Goal: Transaction & Acquisition: Purchase product/service

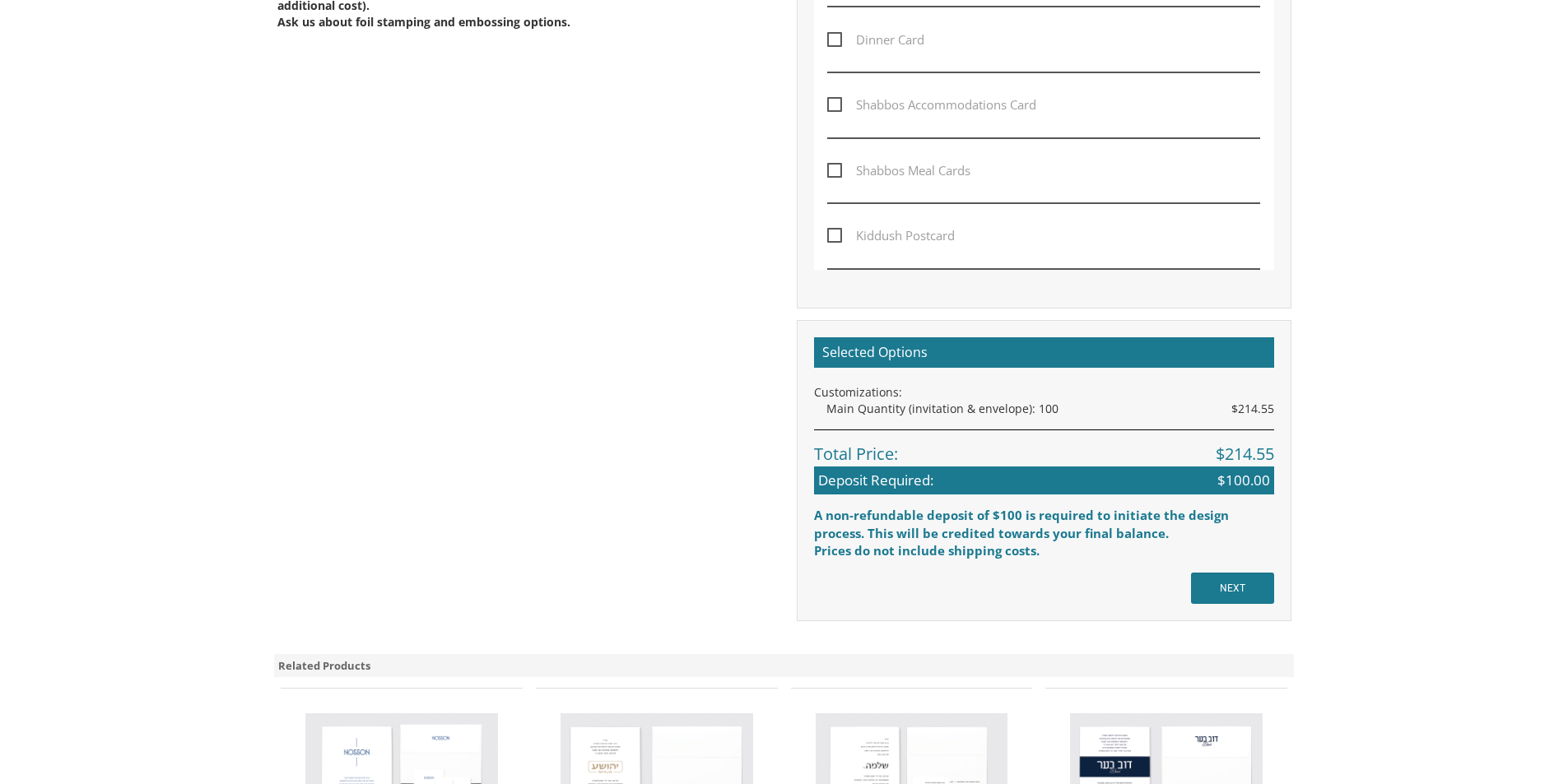
scroll to position [1151, 0]
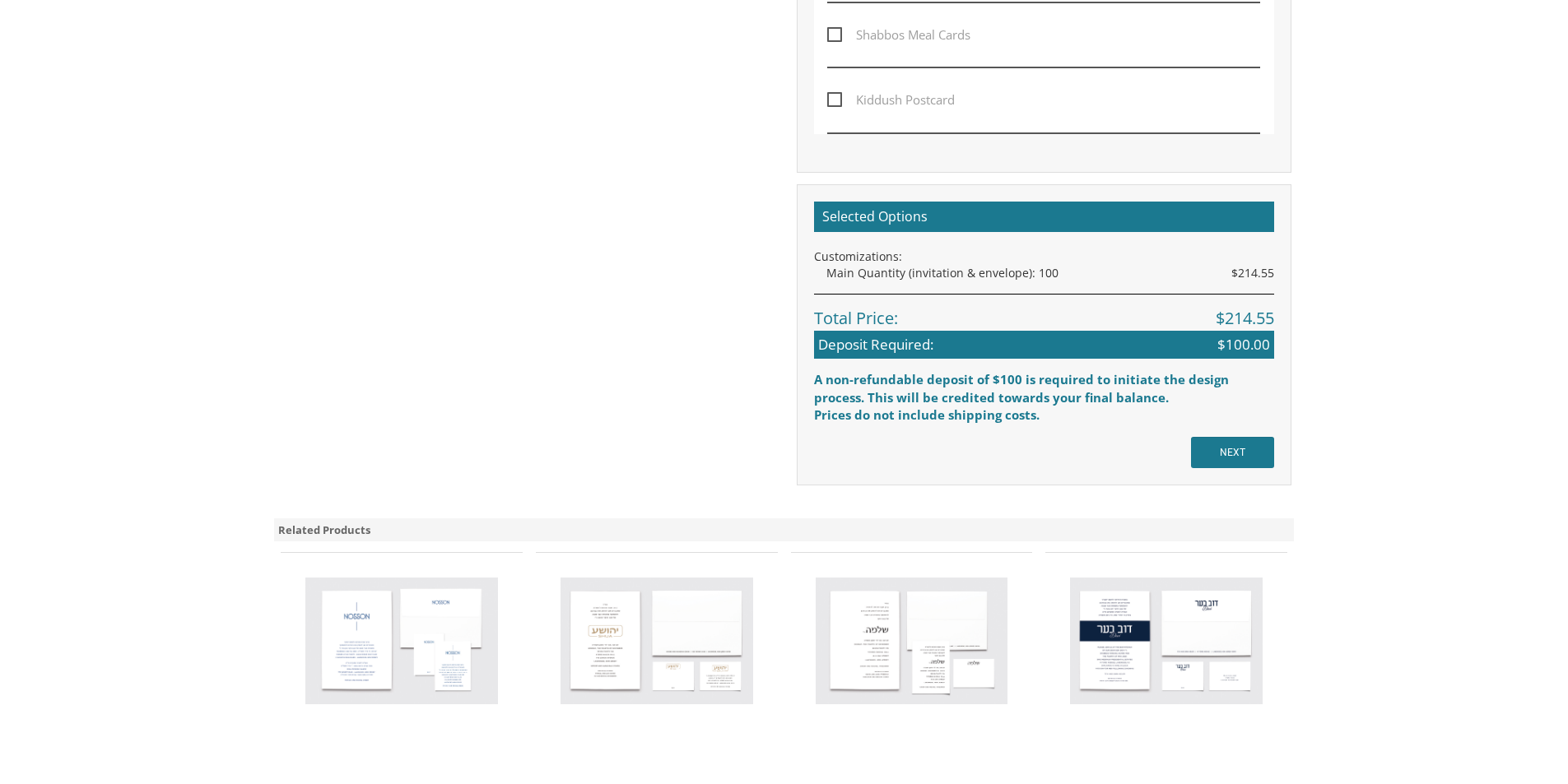
click at [410, 640] on img at bounding box center [401, 641] width 193 height 127
click at [464, 624] on img at bounding box center [401, 641] width 193 height 127
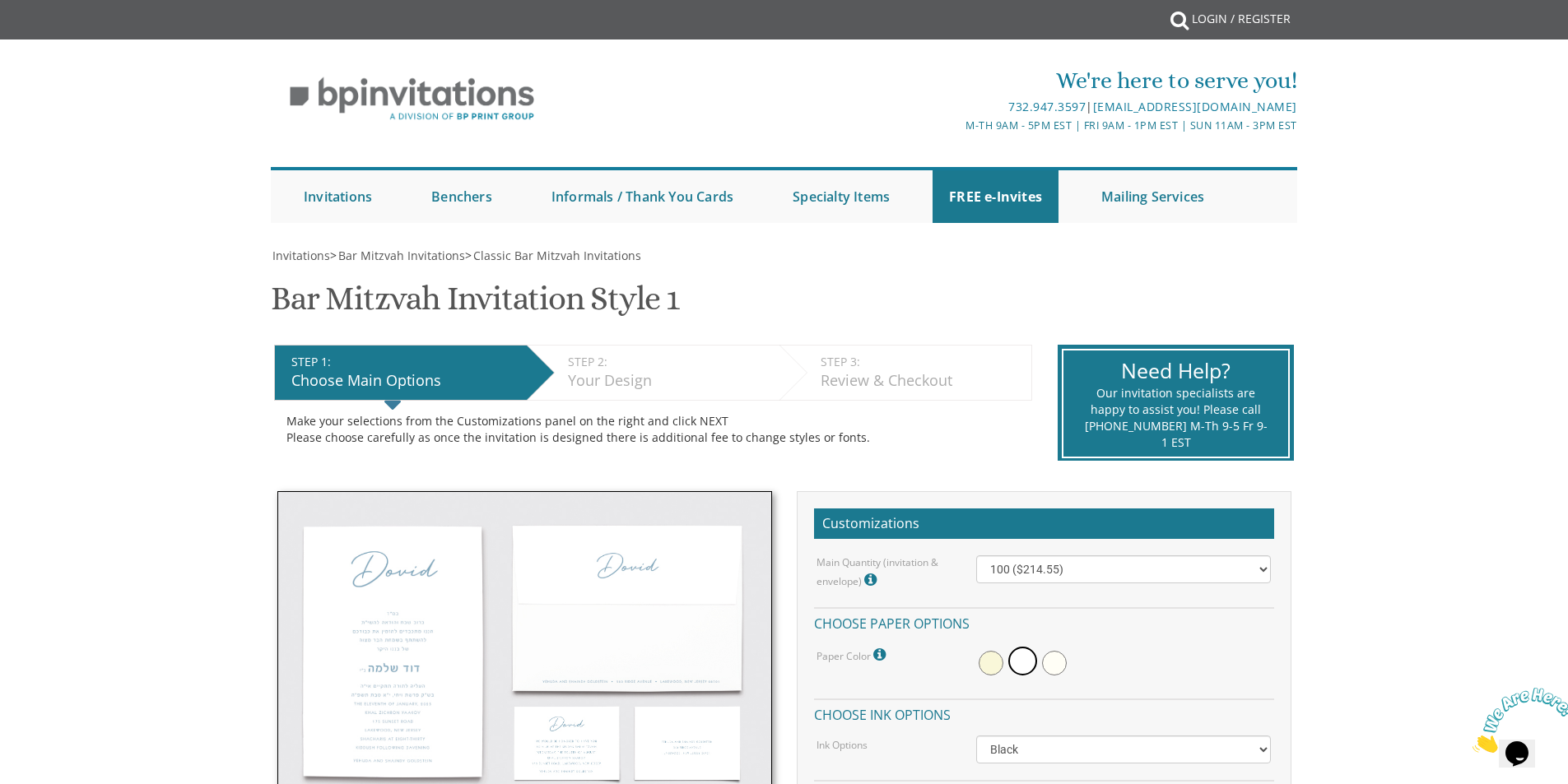
scroll to position [0, 0]
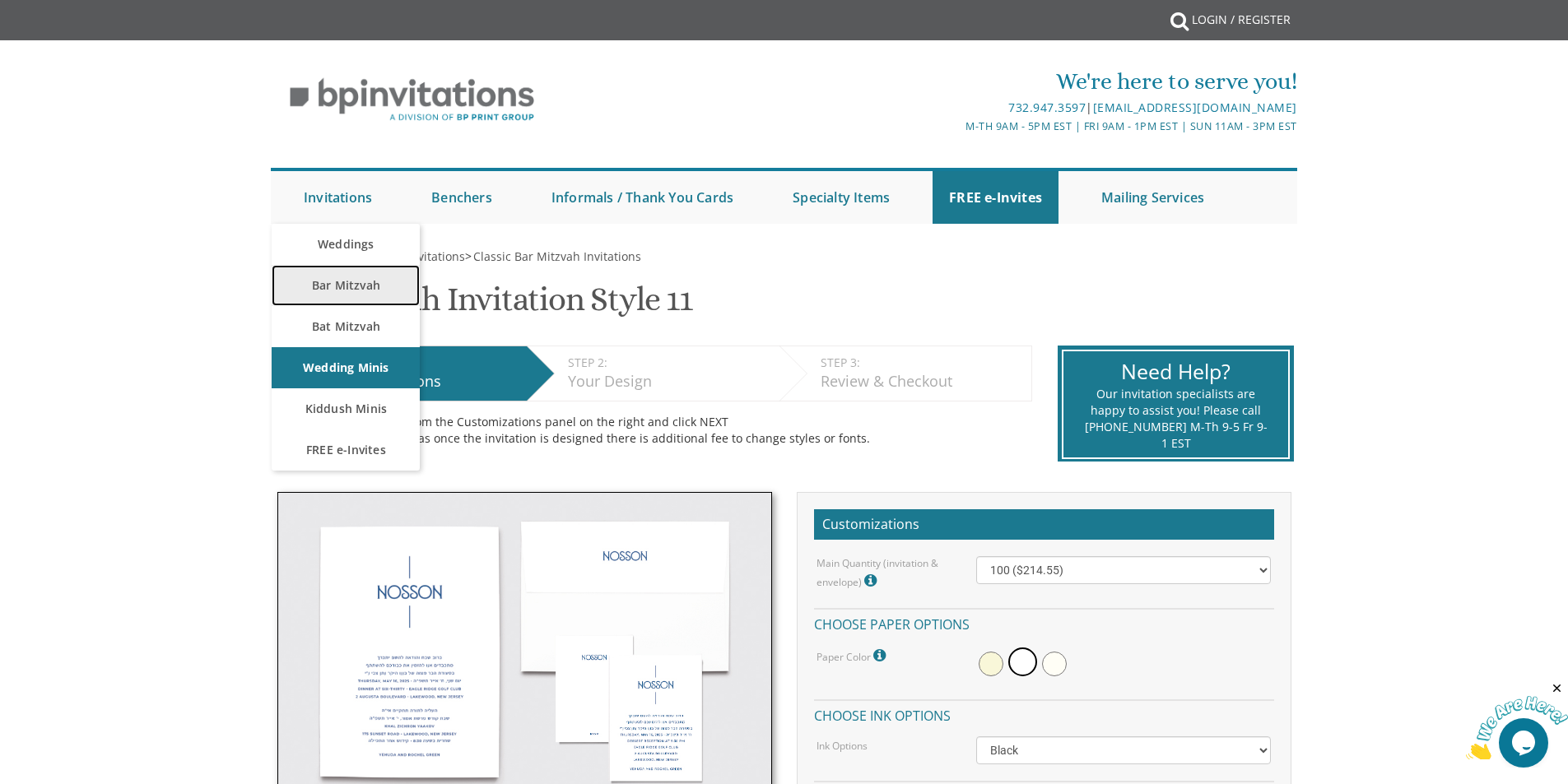
click at [360, 278] on link "Bar Mitzvah" at bounding box center [346, 285] width 148 height 41
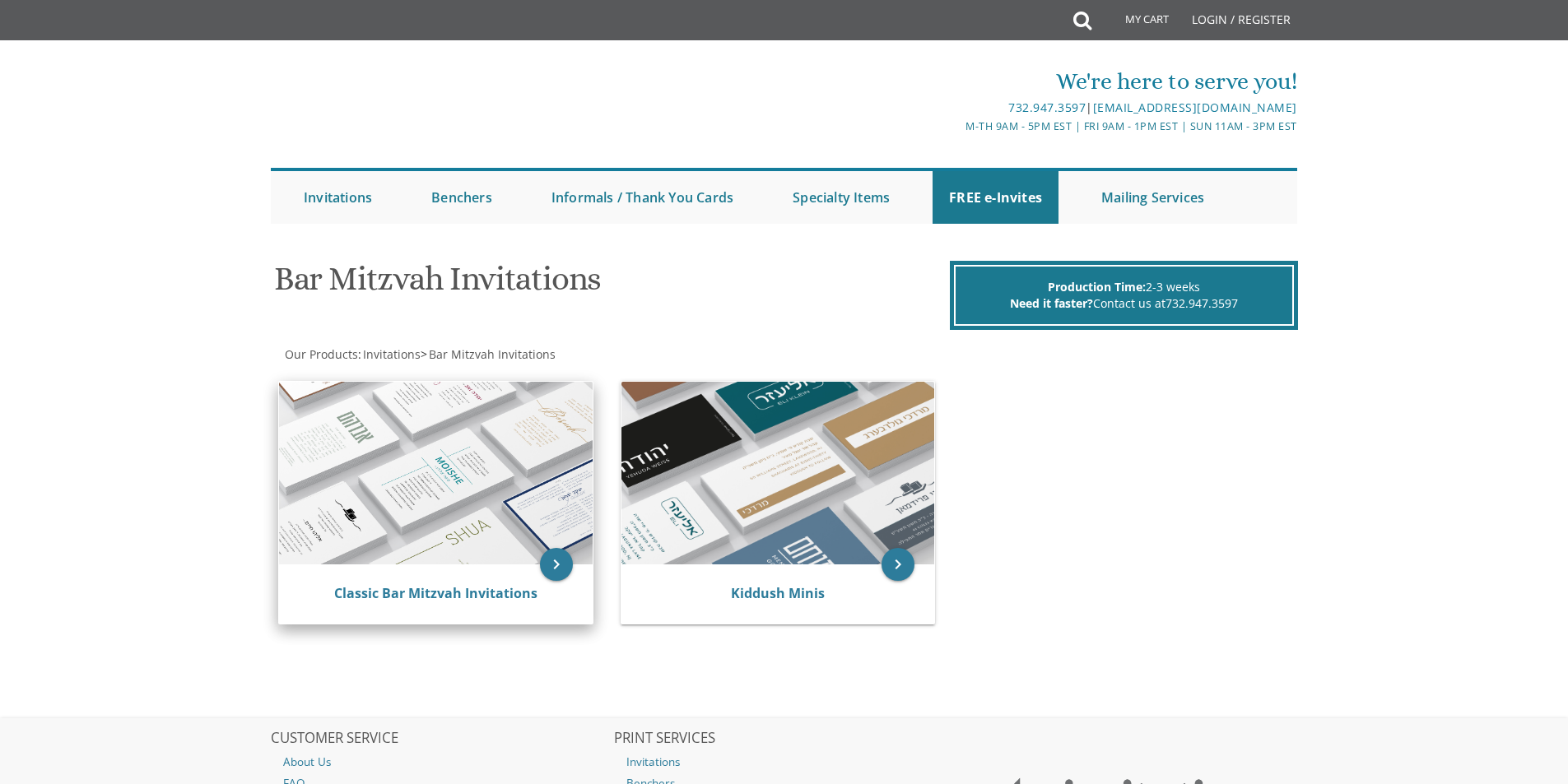
click at [345, 485] on img at bounding box center [436, 473] width 314 height 183
click at [560, 571] on icon "keyboard_arrow_right" at bounding box center [556, 564] width 33 height 33
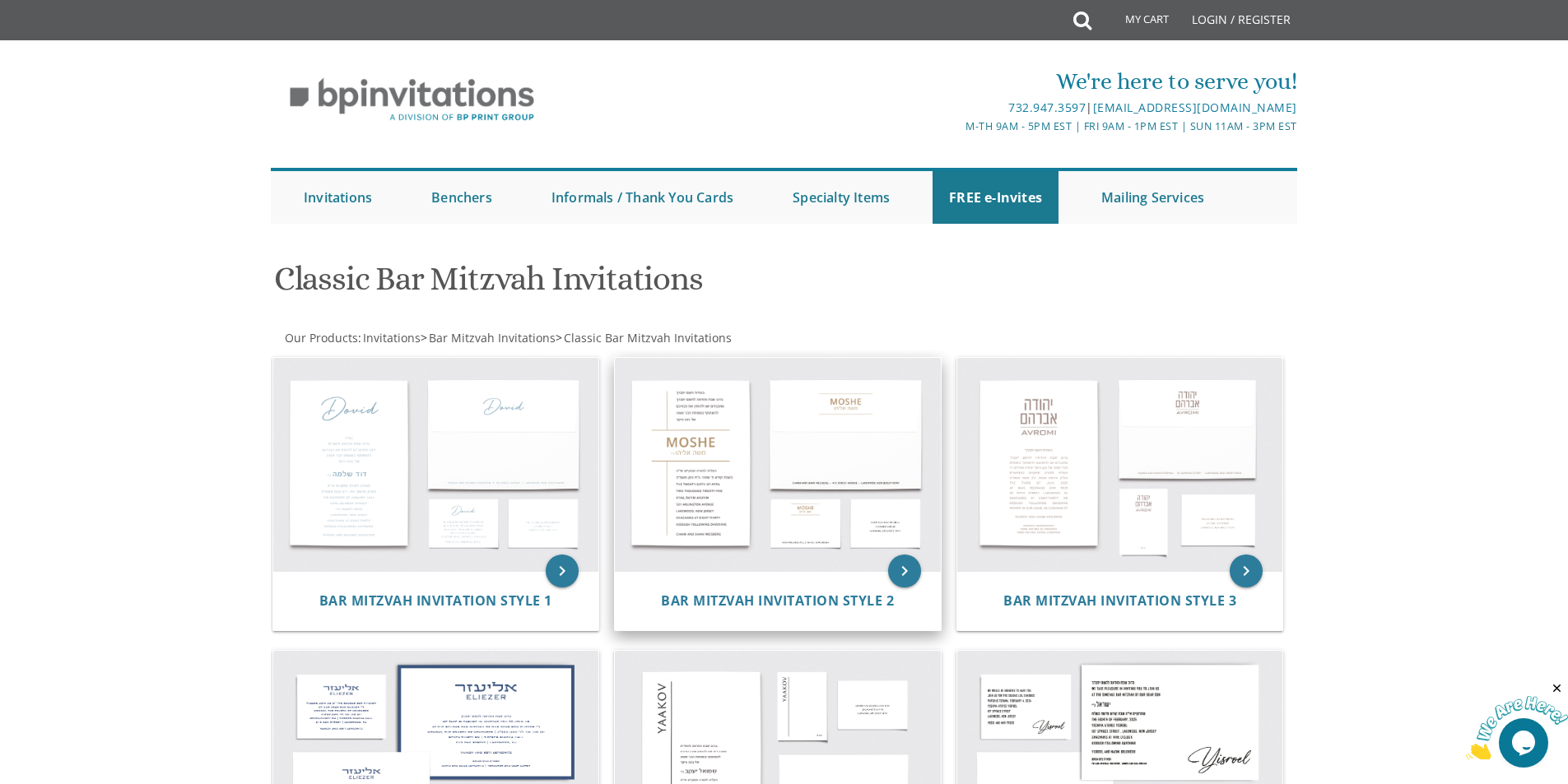
click at [703, 441] on img at bounding box center [778, 465] width 326 height 214
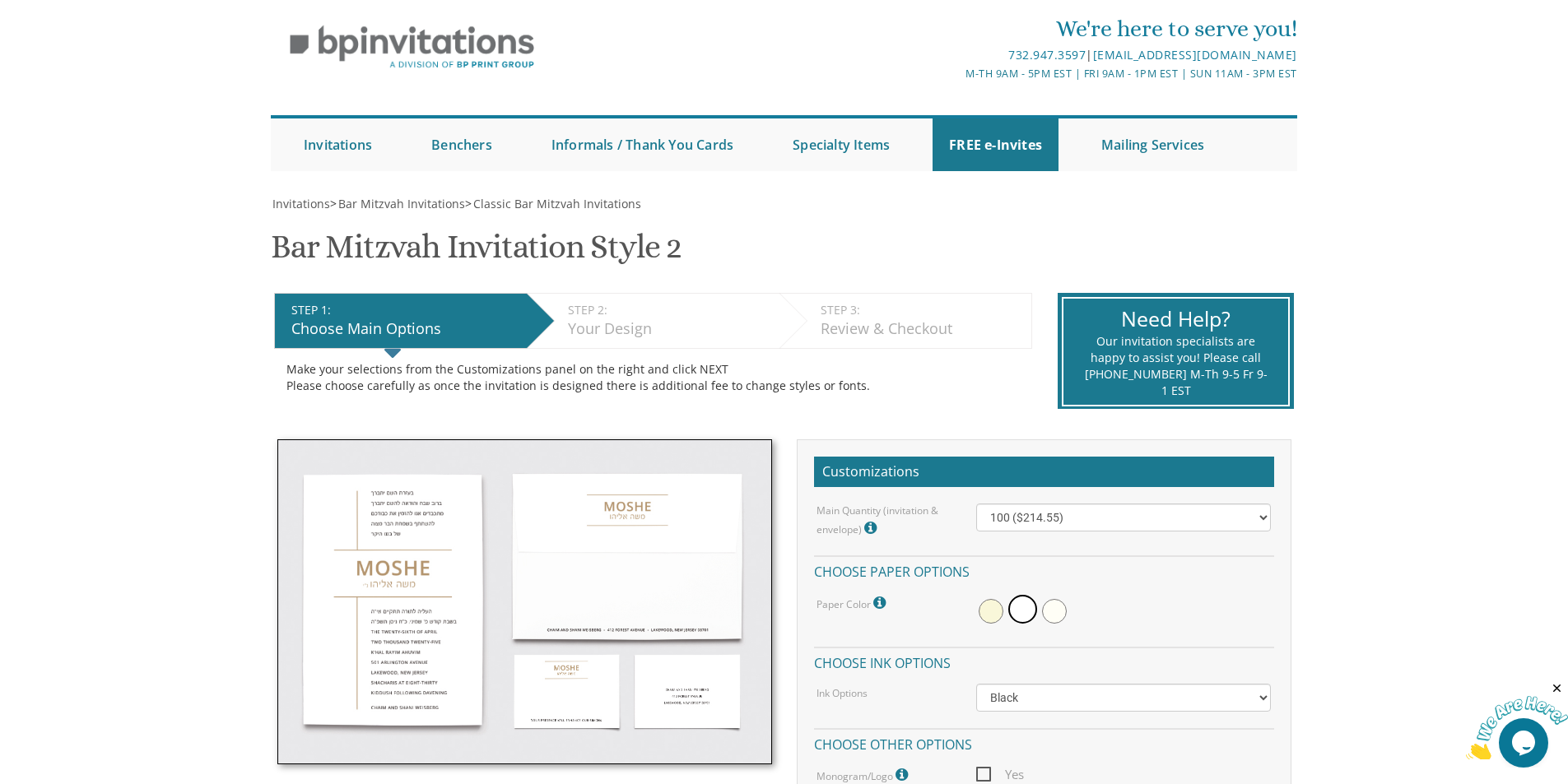
scroll to position [82, 0]
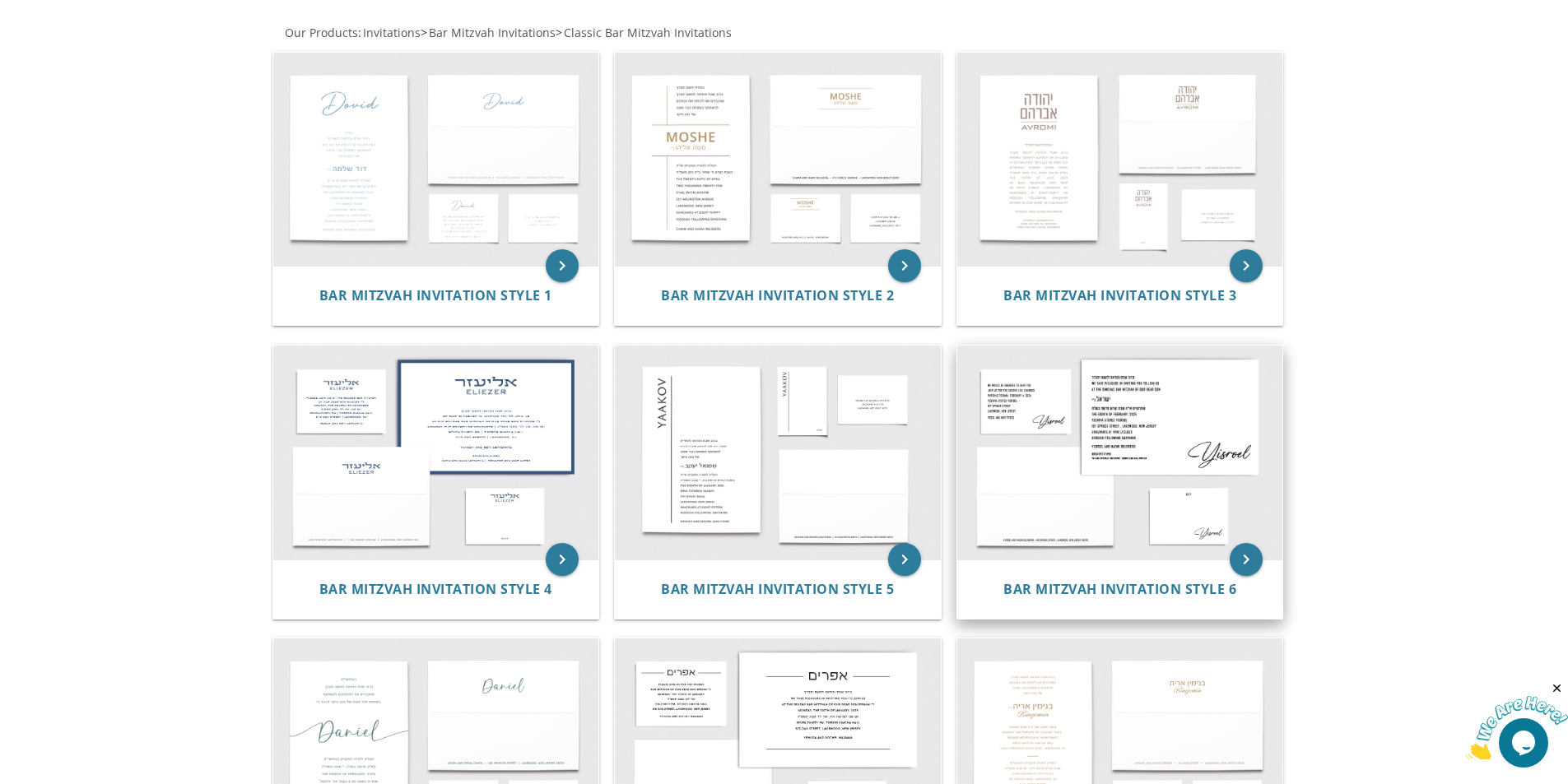
scroll to position [329, 0]
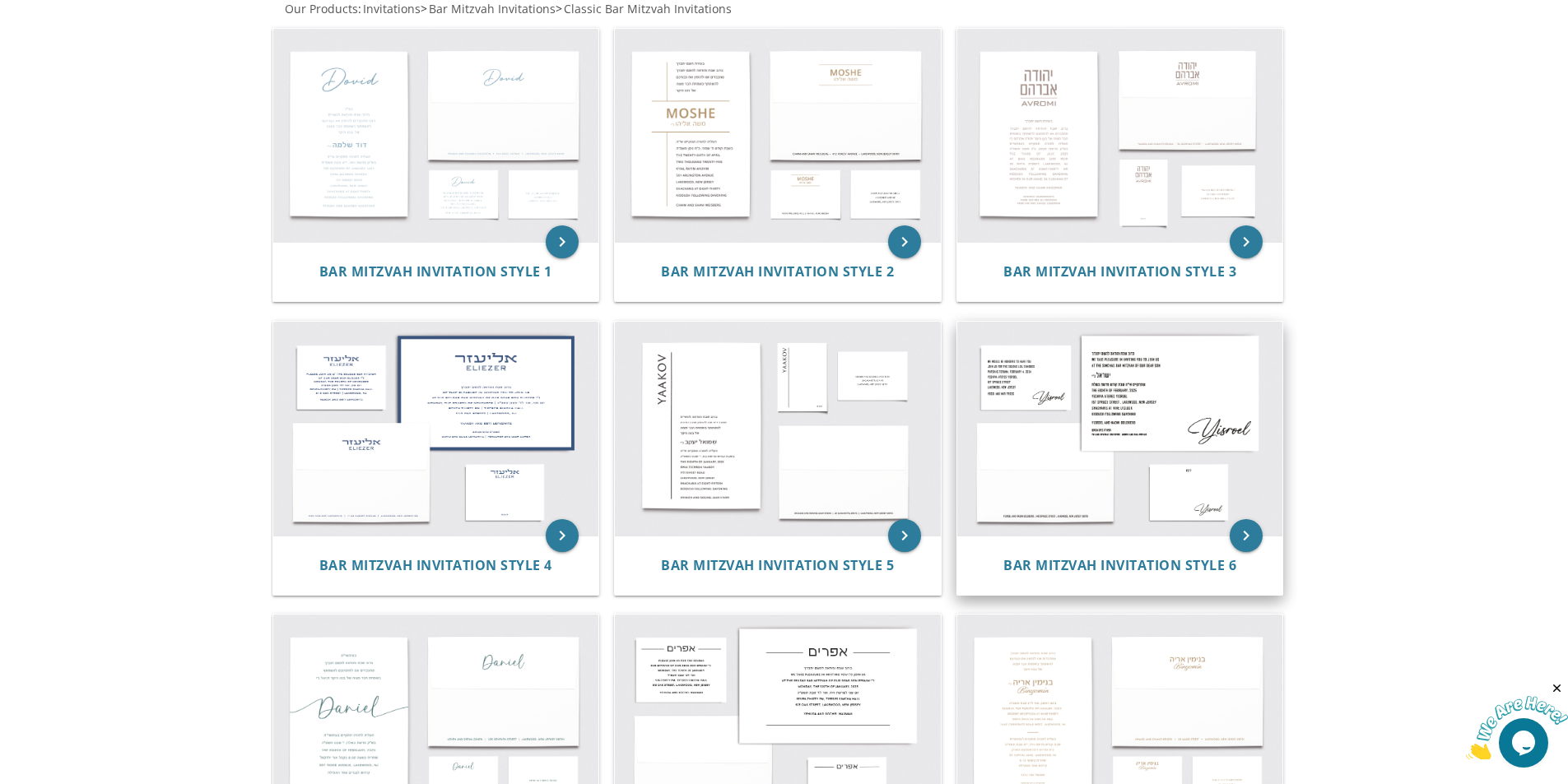
click at [1147, 423] on img at bounding box center [1119, 428] width 326 height 214
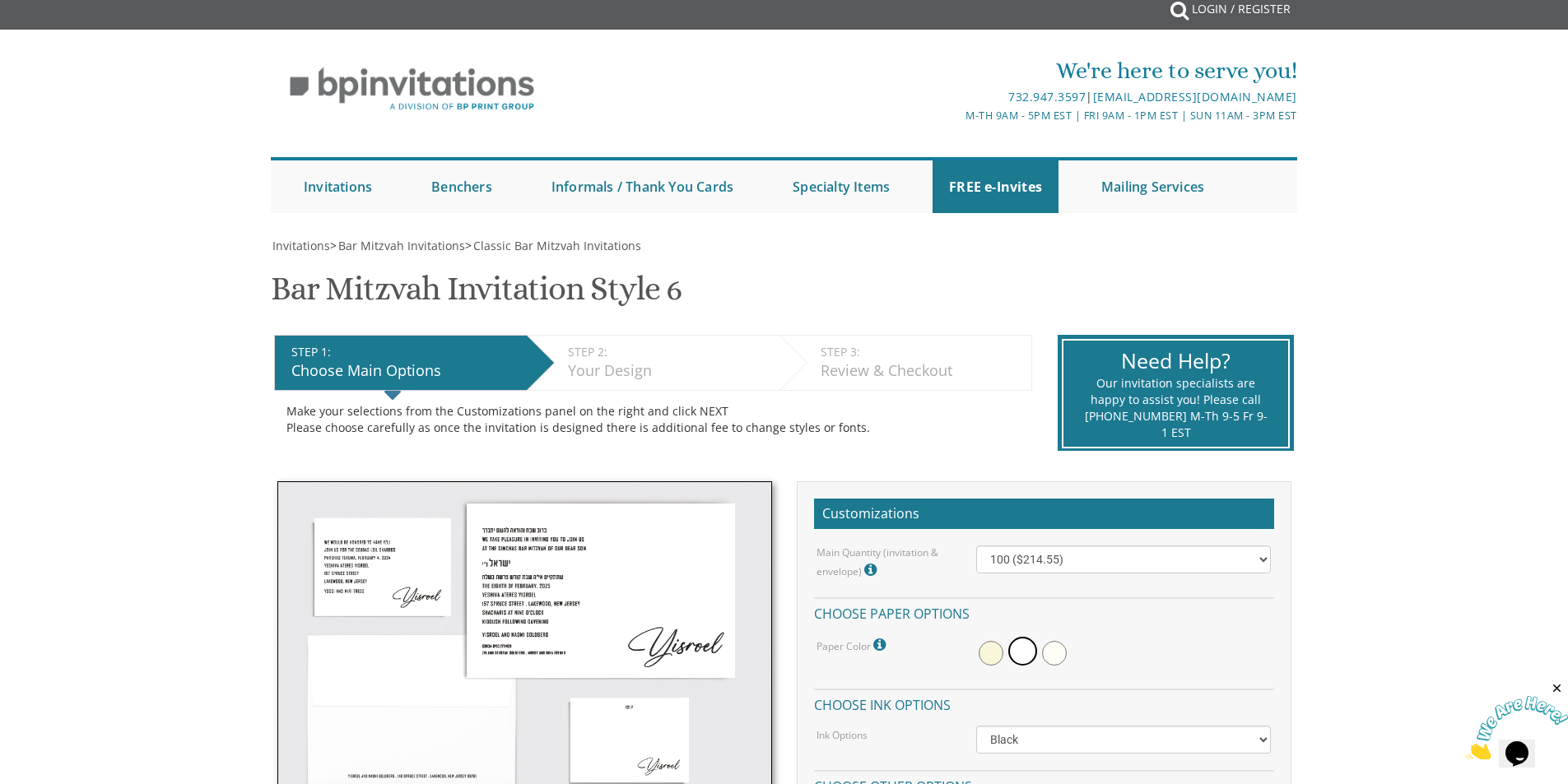
scroll to position [82, 0]
